Goal: Find specific page/section: Find specific page/section

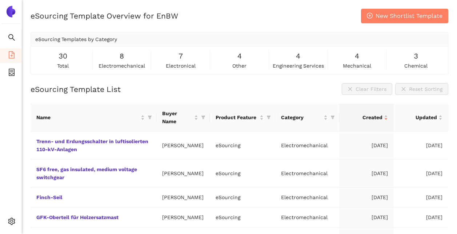
scroll to position [9, 0]
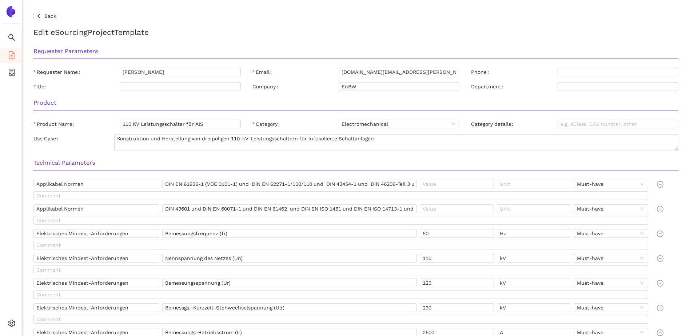
scroll to position [582, 0]
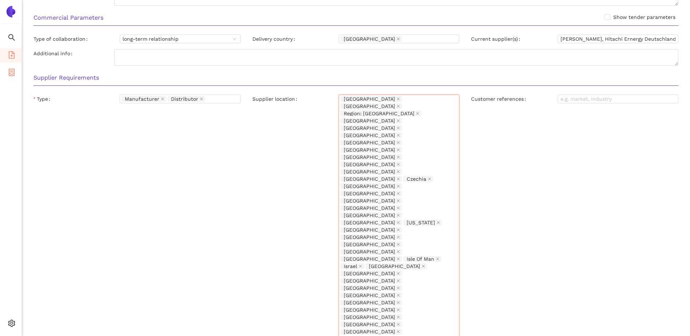
click at [9, 74] on icon "container" at bounding box center [12, 72] width 6 height 7
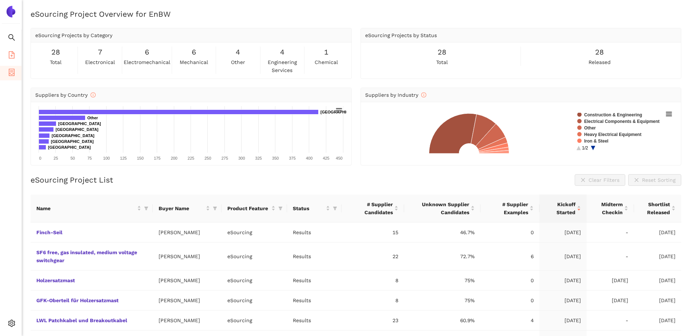
click at [3, 54] on li "eSourcing Templates" at bounding box center [10, 55] width 21 height 15
